Goal: Book appointment/travel/reservation

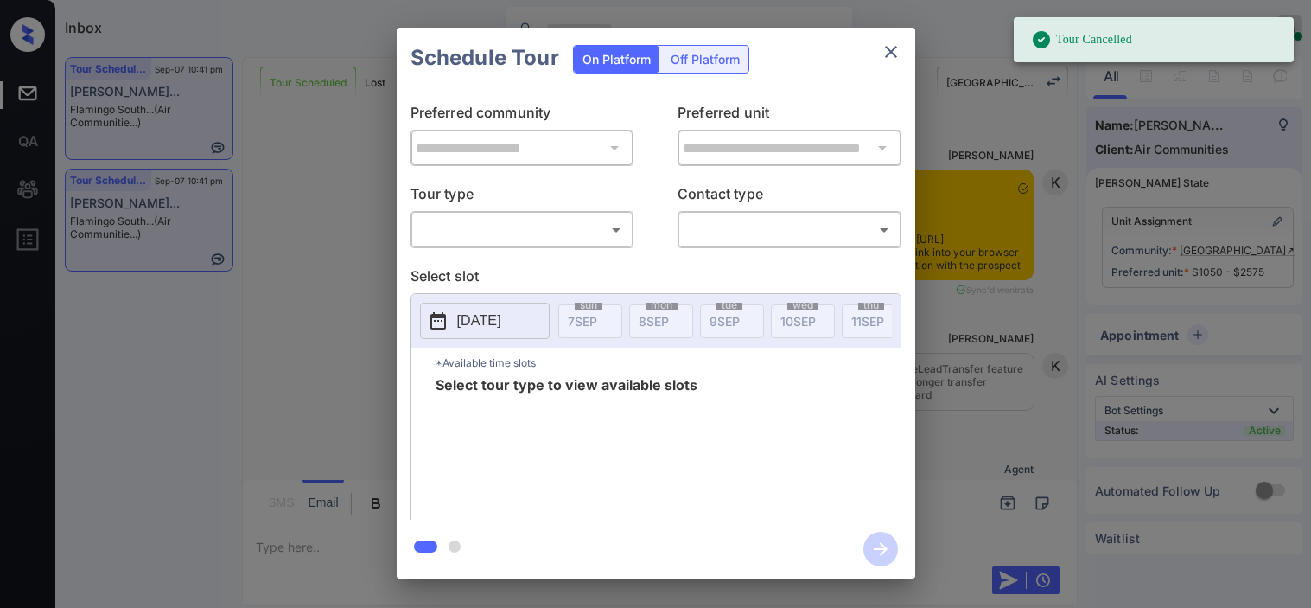
click at [556, 240] on body "Tour Cancelled Inbox [PERSON_NAME] Online Set yourself offline Set yourself on …" at bounding box center [655, 304] width 1311 height 608
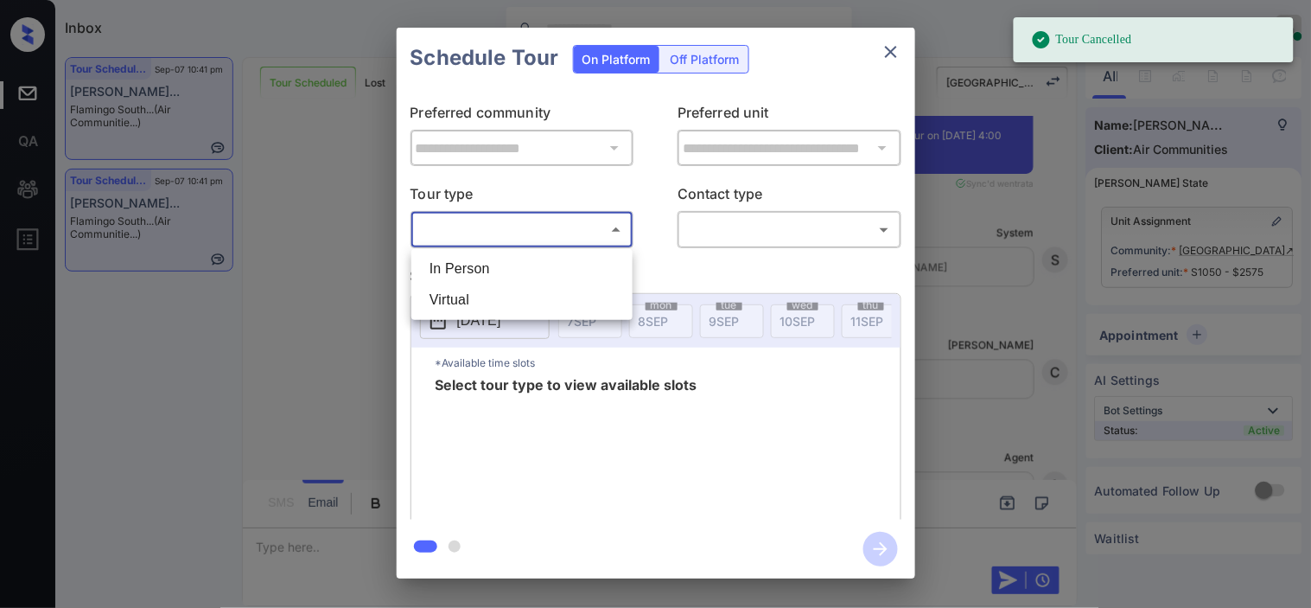
click at [520, 303] on li "Virtual" at bounding box center [522, 299] width 213 height 31
type input "*******"
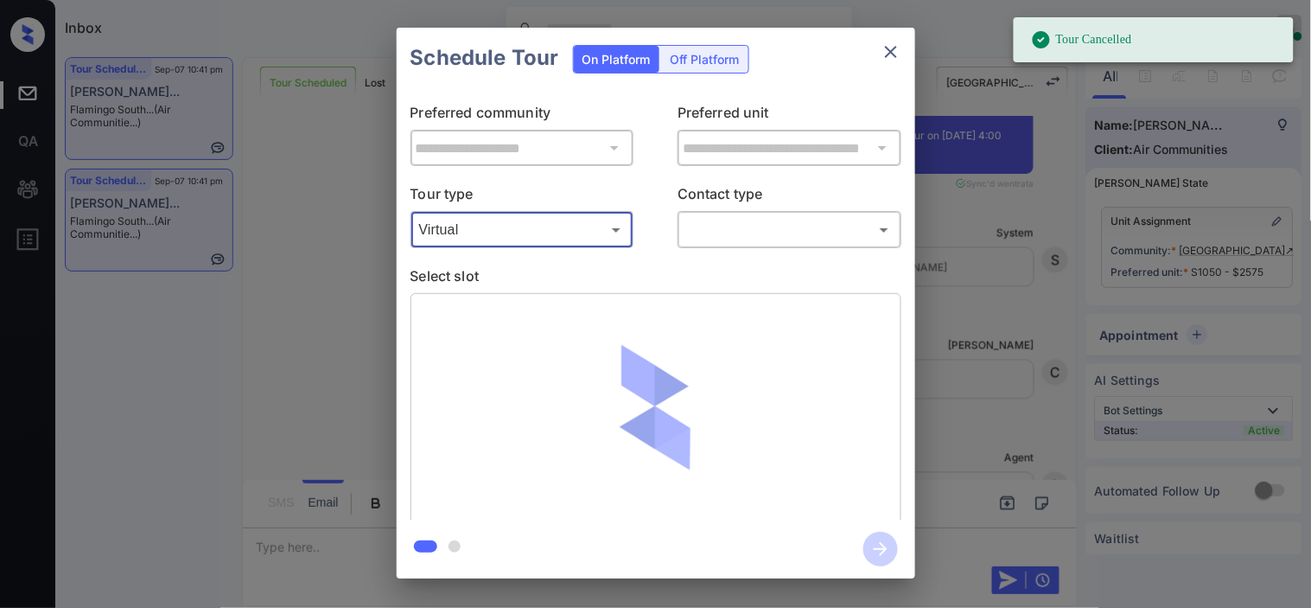
click at [714, 235] on body "Tour Cancelled Inbox [PERSON_NAME] Online Set yourself offline Set yourself on …" at bounding box center [655, 304] width 1311 height 608
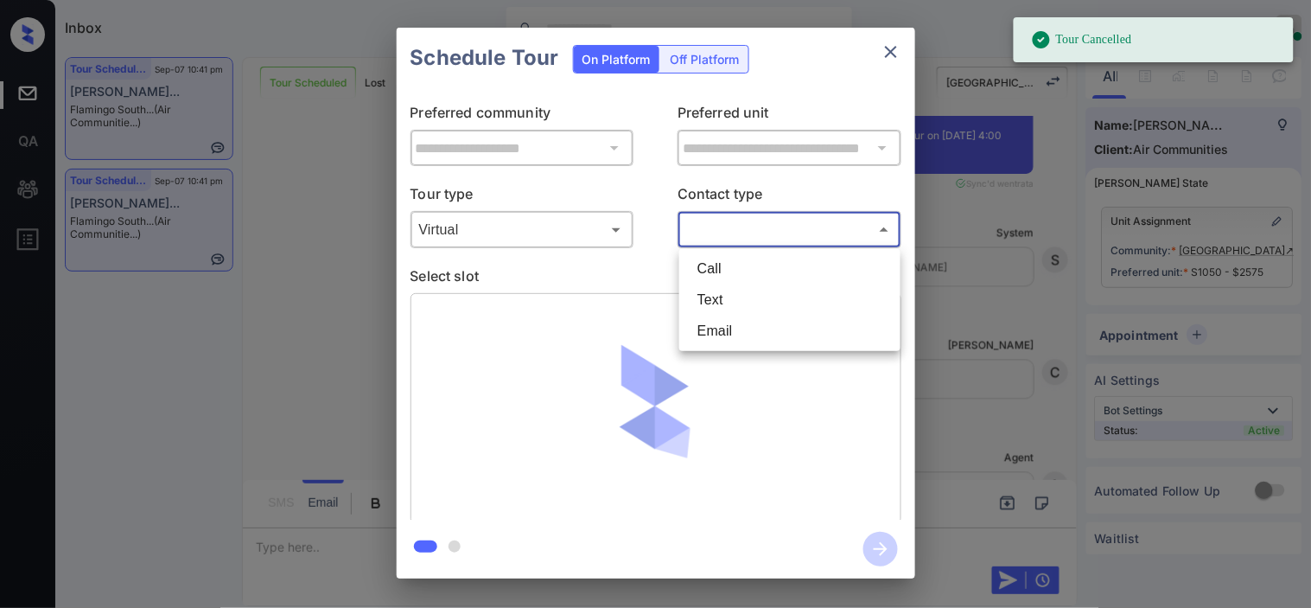
click at [714, 298] on li "Text" at bounding box center [790, 299] width 213 height 31
type input "****"
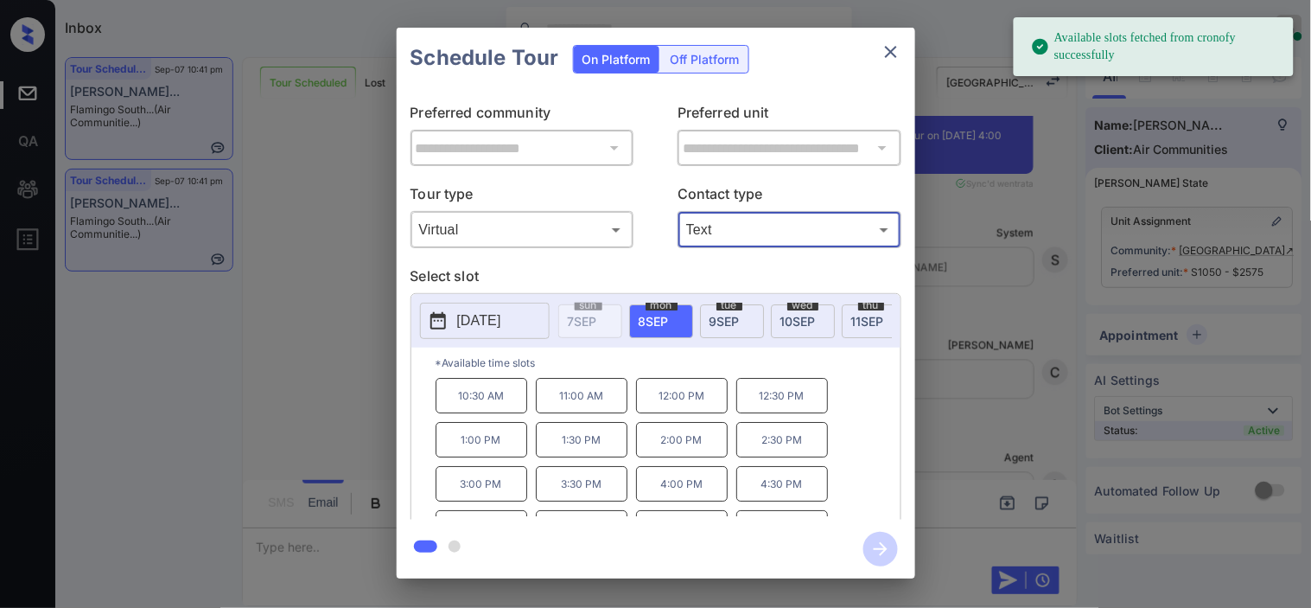
click at [441, 322] on icon at bounding box center [438, 320] width 21 height 21
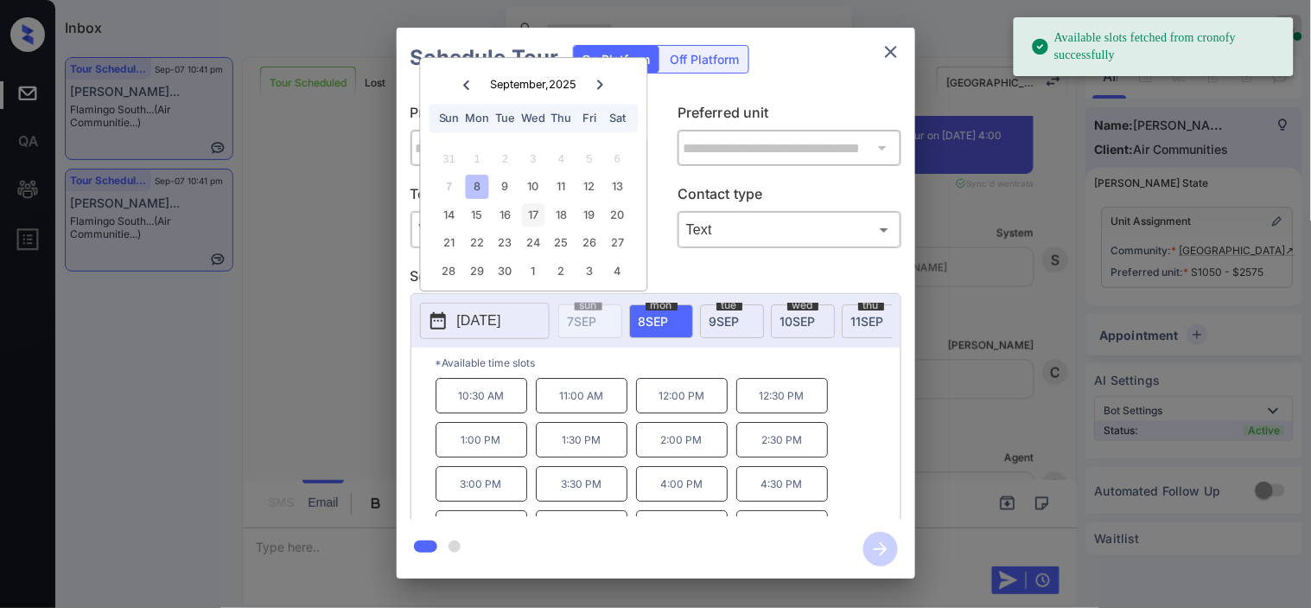
click at [529, 186] on div "10" at bounding box center [533, 186] width 23 height 23
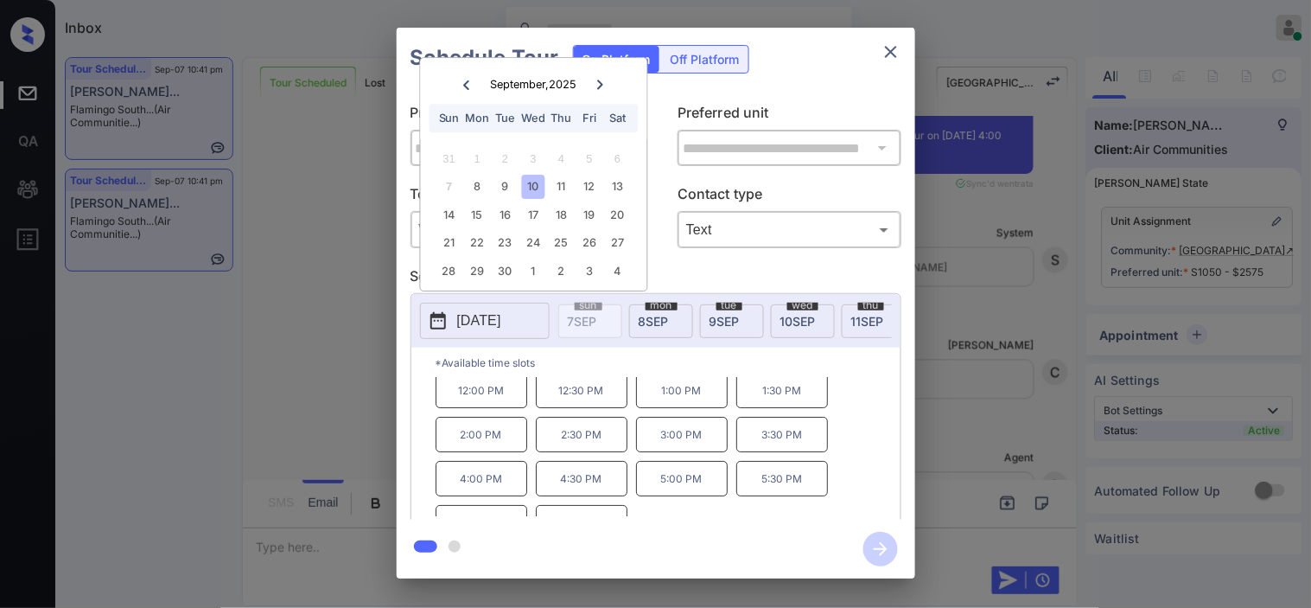
scroll to position [73, 0]
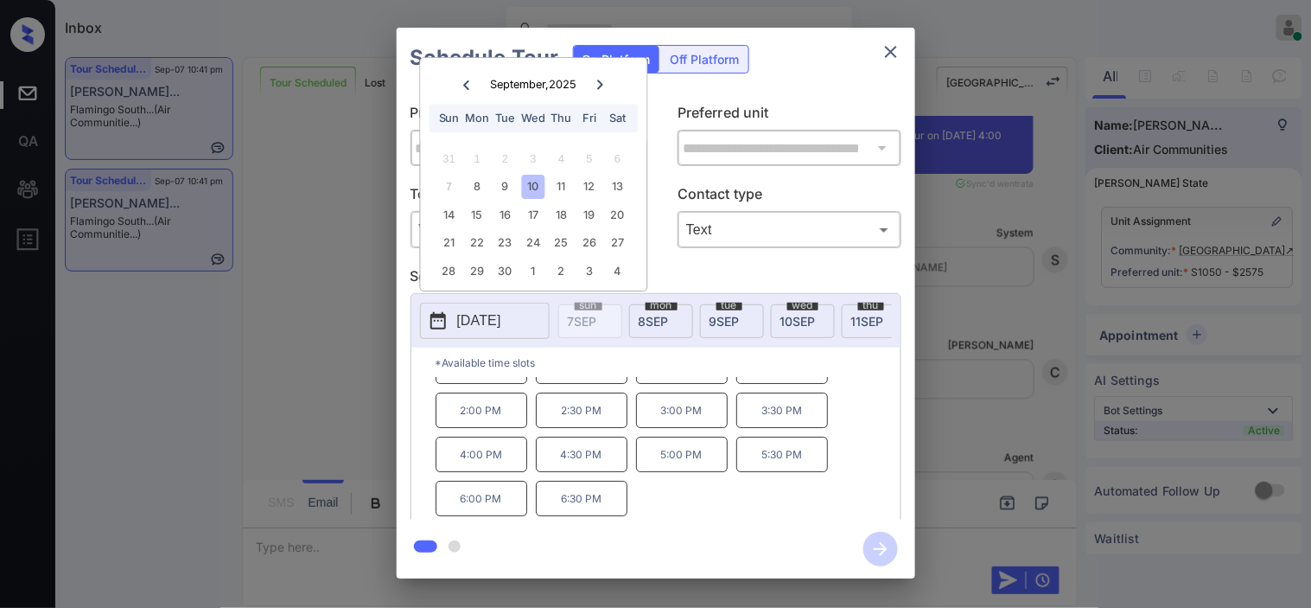
click at [498, 467] on p "4:00 PM" at bounding box center [482, 453] width 92 height 35
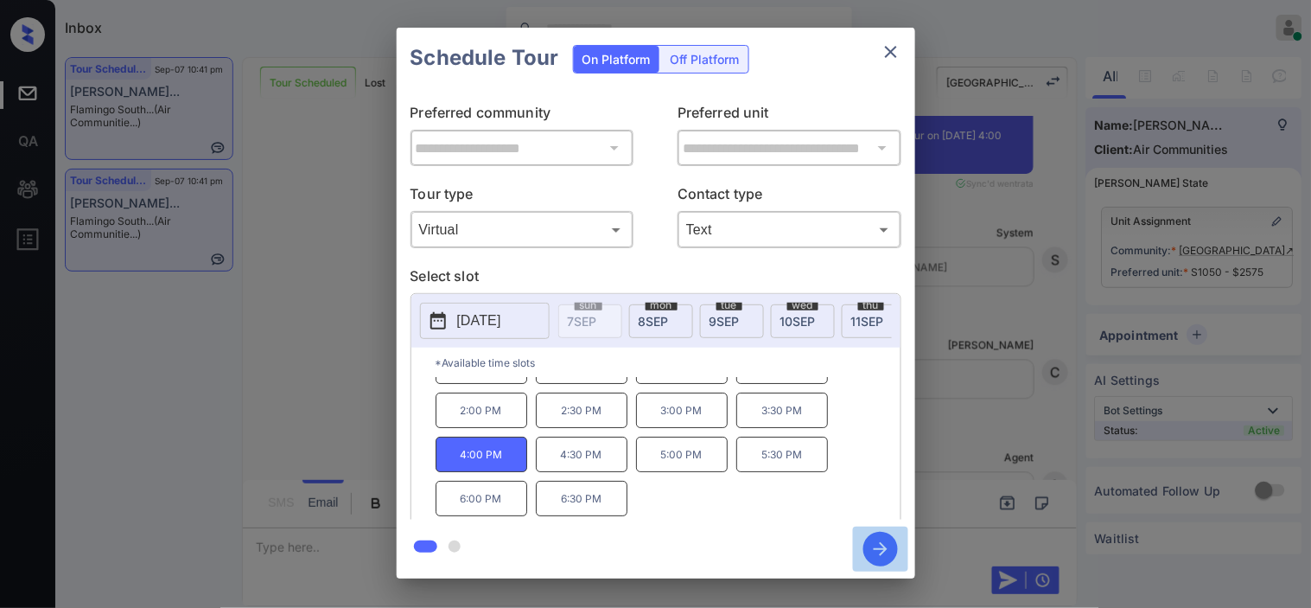
click at [876, 547] on icon "button" at bounding box center [880, 549] width 35 height 35
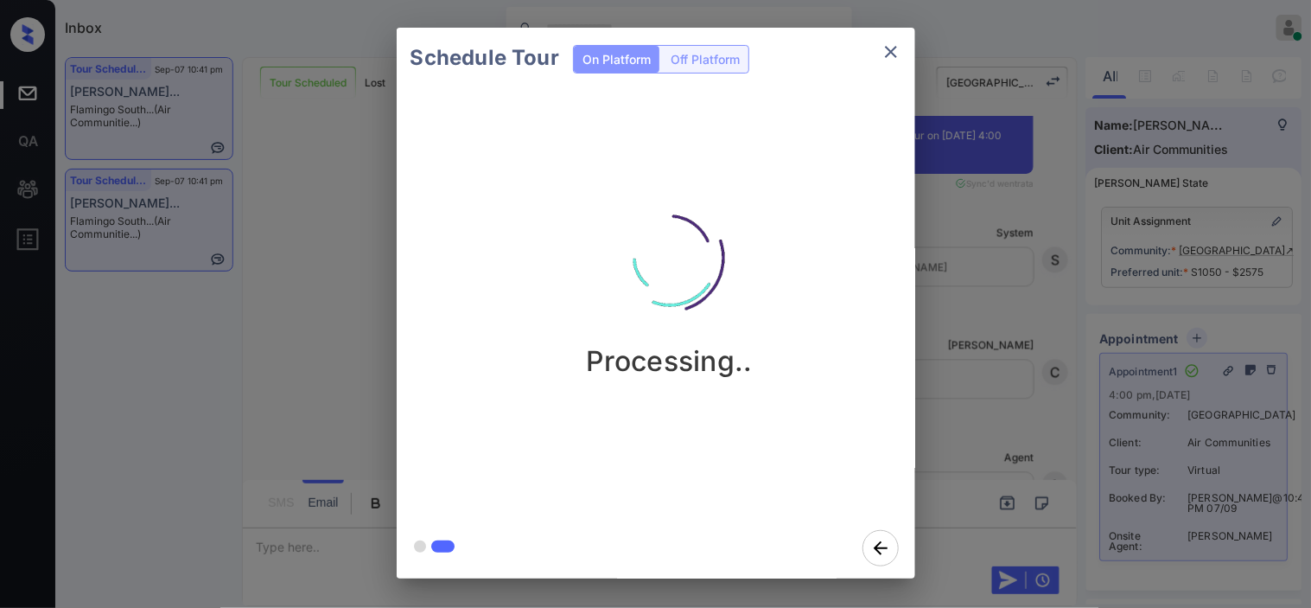
click at [1003, 334] on div "Schedule Tour On Platform Off Platform Processing.." at bounding box center [655, 303] width 1311 height 606
